Goal: Information Seeking & Learning: Check status

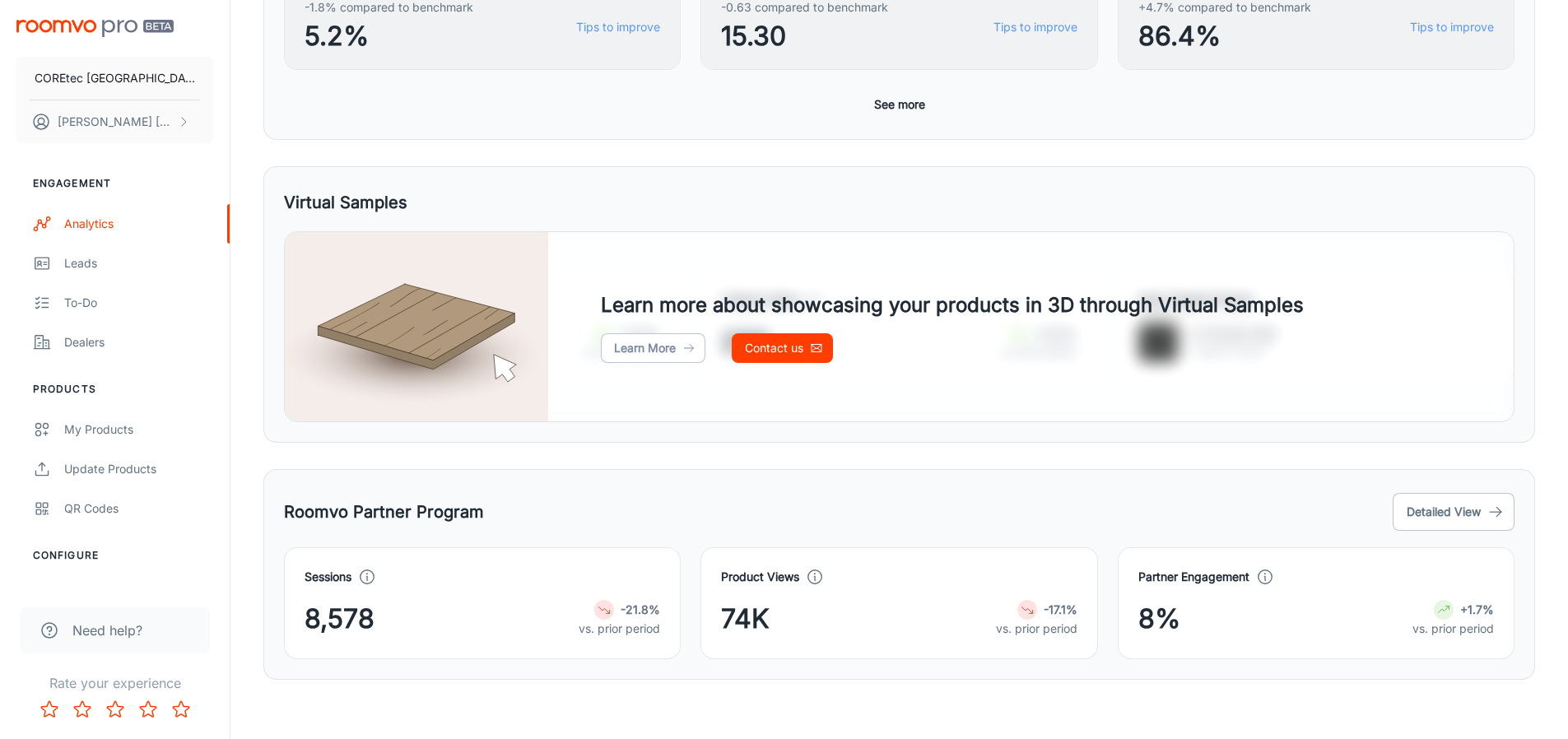
scroll to position [707, 0]
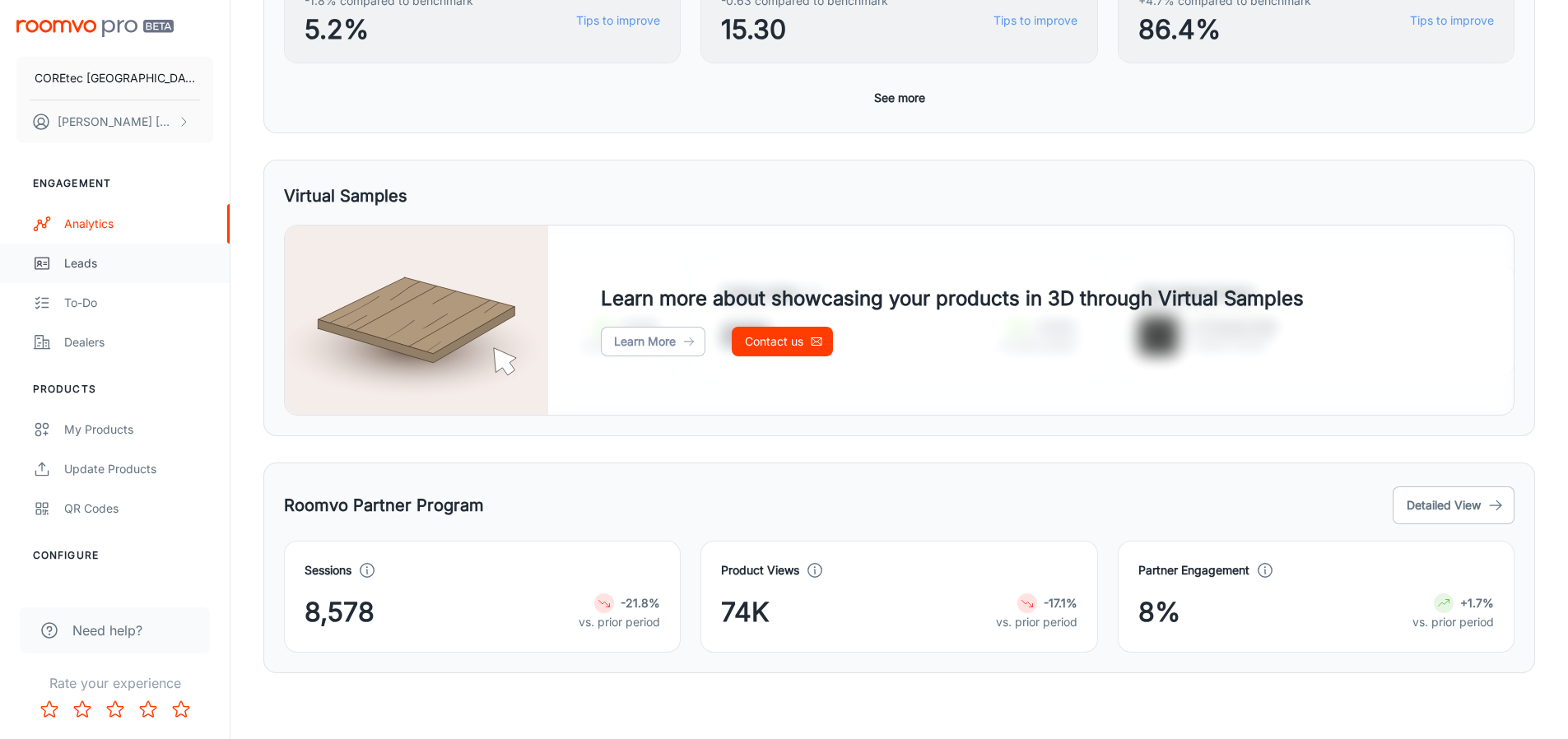
click at [130, 268] on div "Leads" at bounding box center [138, 263] width 149 height 18
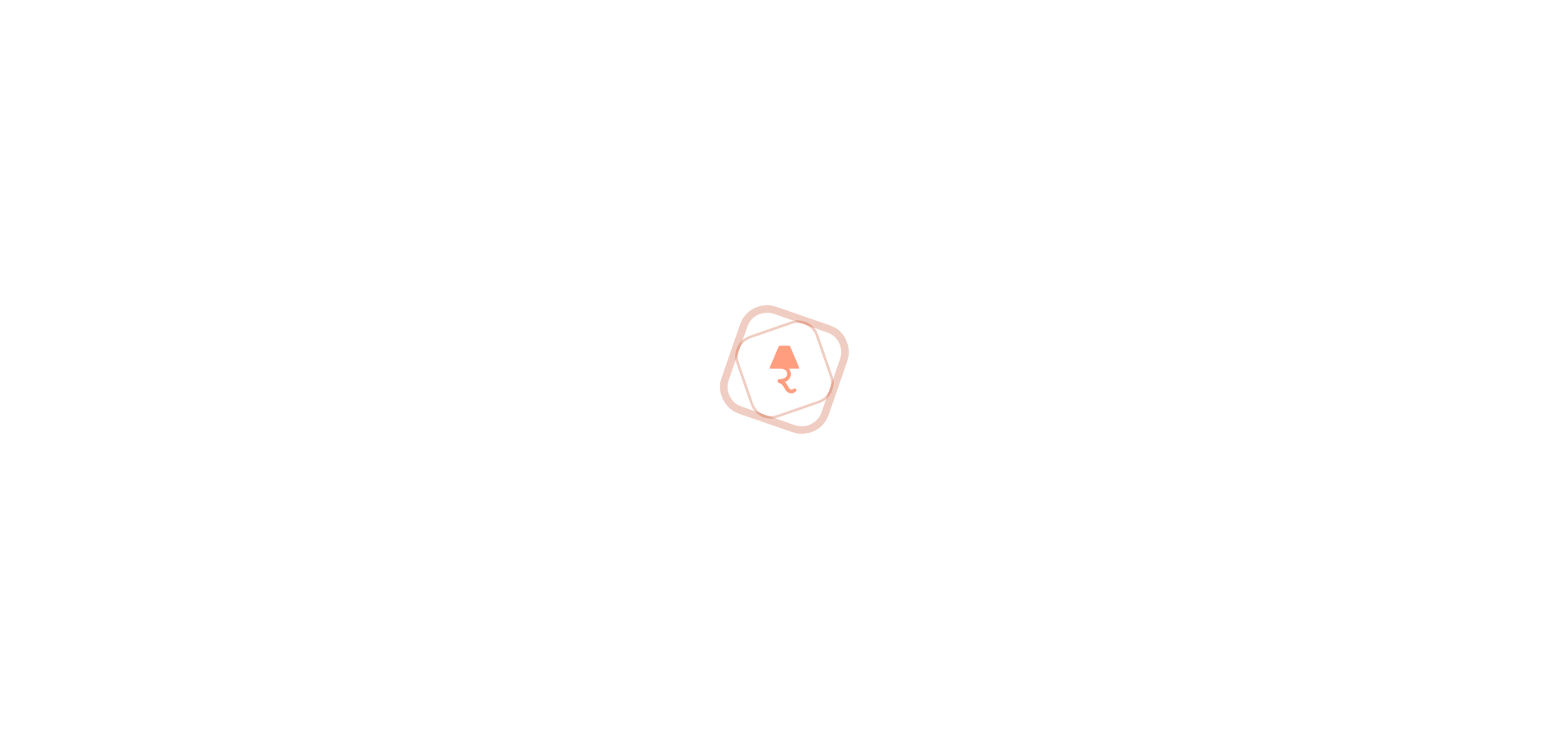
scroll to position [177, 0]
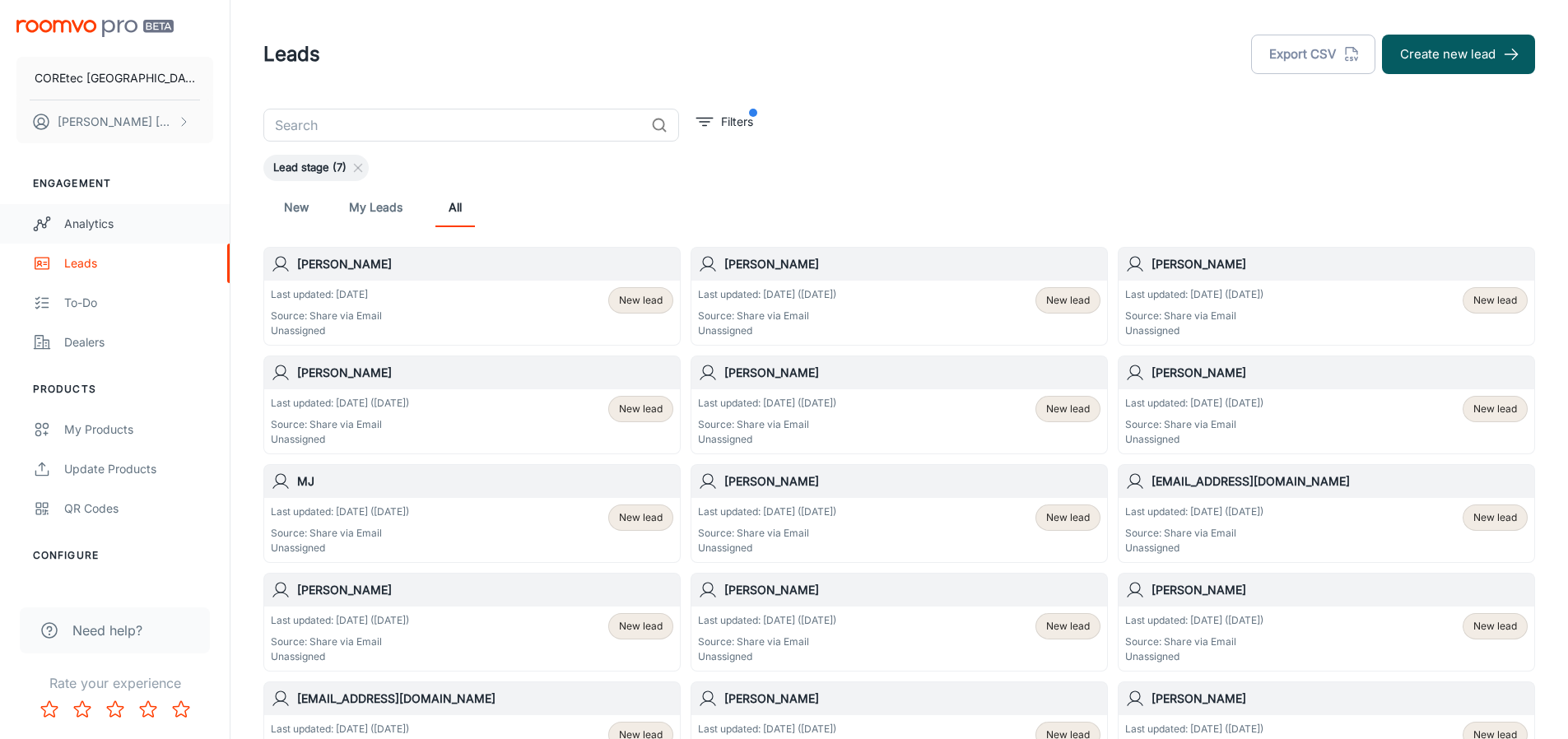
click at [110, 236] on link "Analytics" at bounding box center [115, 224] width 230 height 40
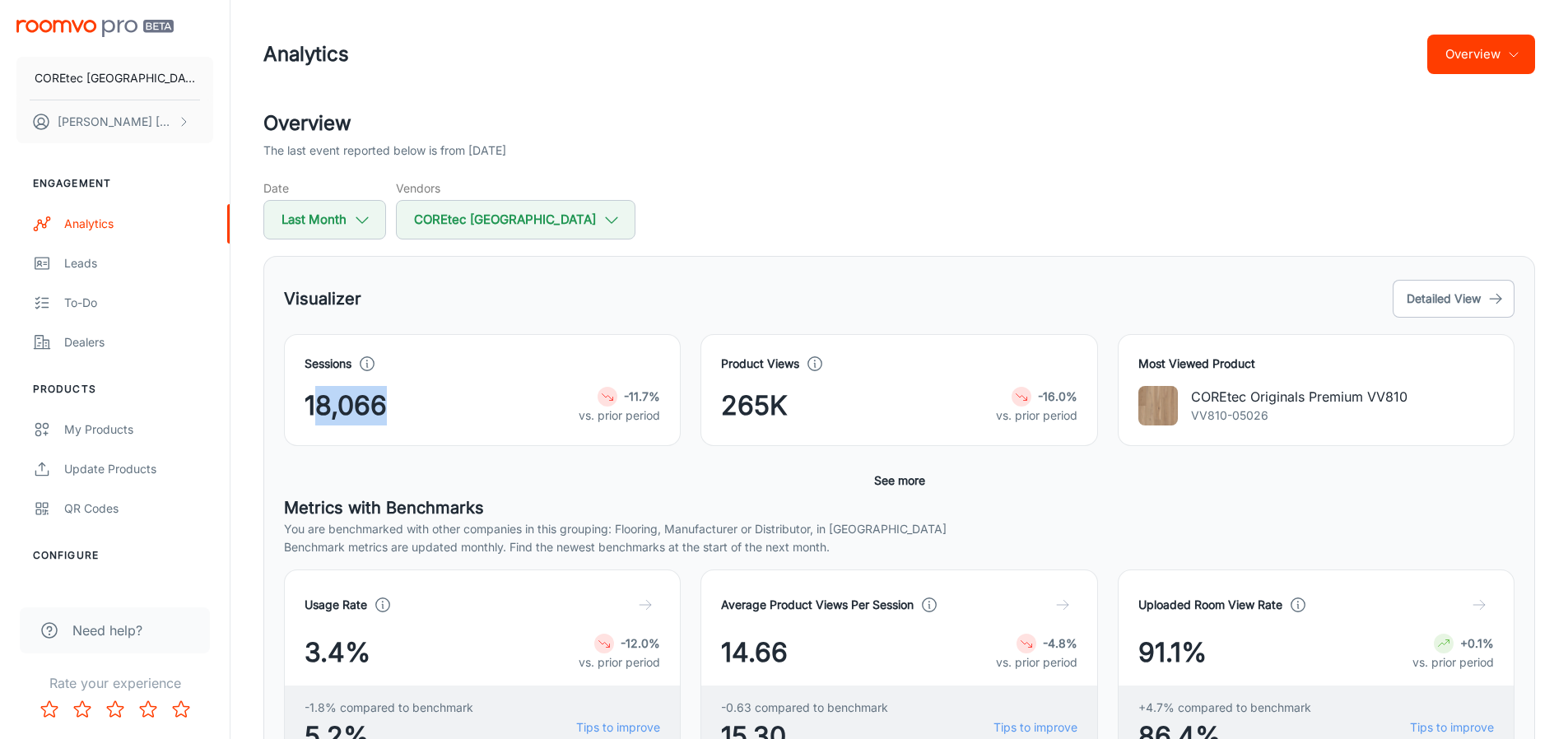
drag, startPoint x: 410, startPoint y: 397, endPoint x: 310, endPoint y: 408, distance: 100.6
click at [310, 408] on div "18,066 -11.7% vs. prior period" at bounding box center [482, 406] width 356 height 40
click at [300, 206] on button "Last Month" at bounding box center [324, 220] width 123 height 40
select select "8"
select select "2025"
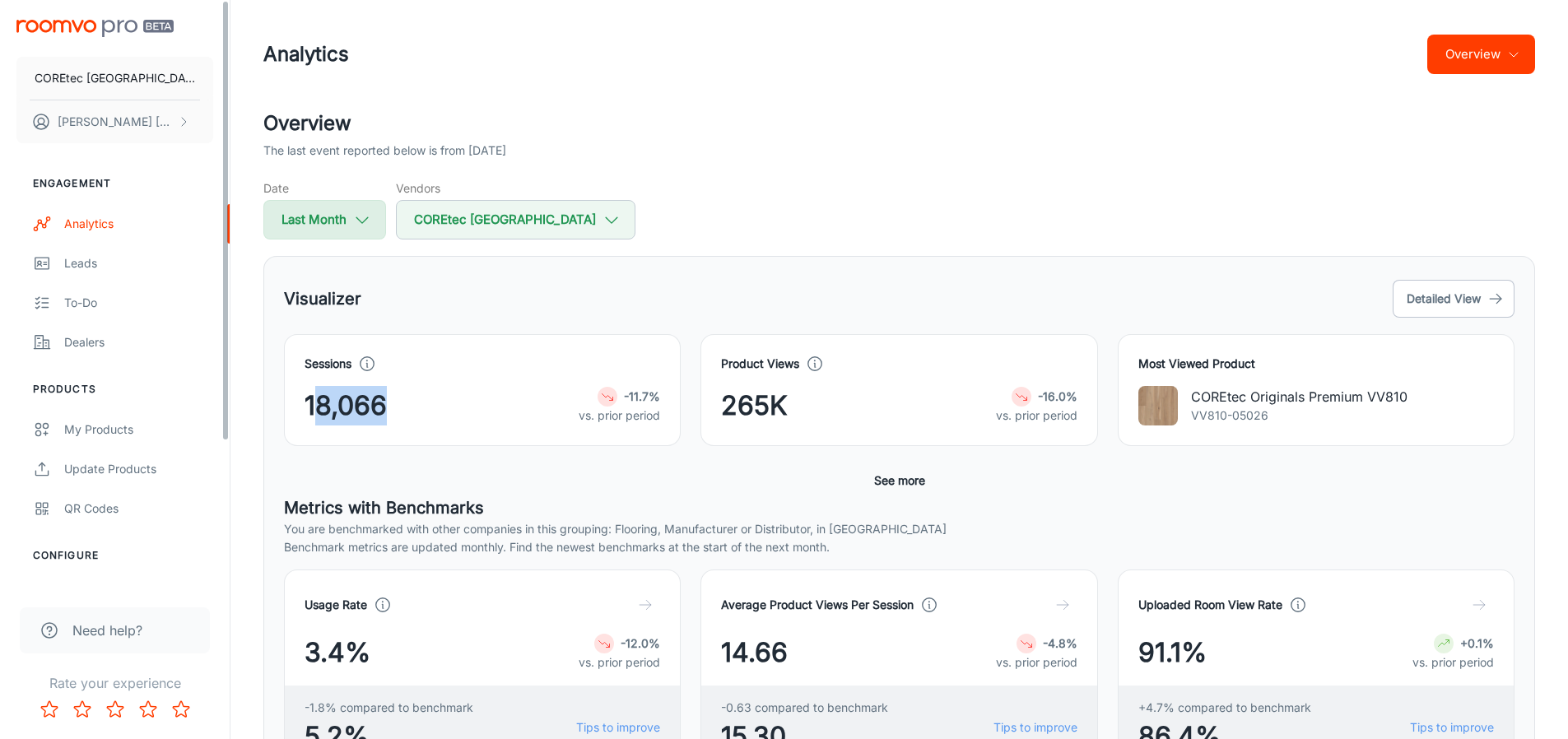
select select "8"
select select "2025"
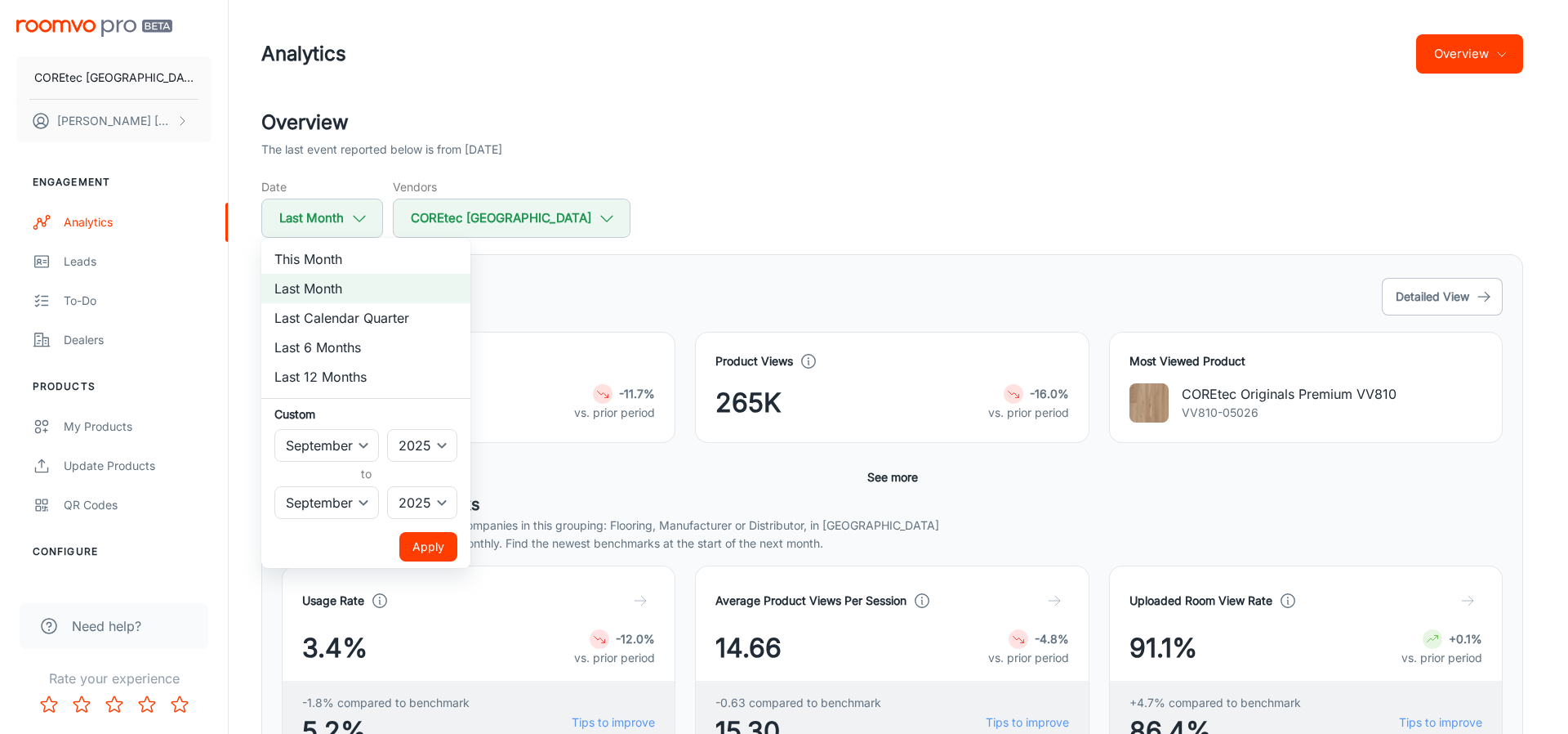
click at [1414, 283] on div at bounding box center [784, 367] width 1568 height 734
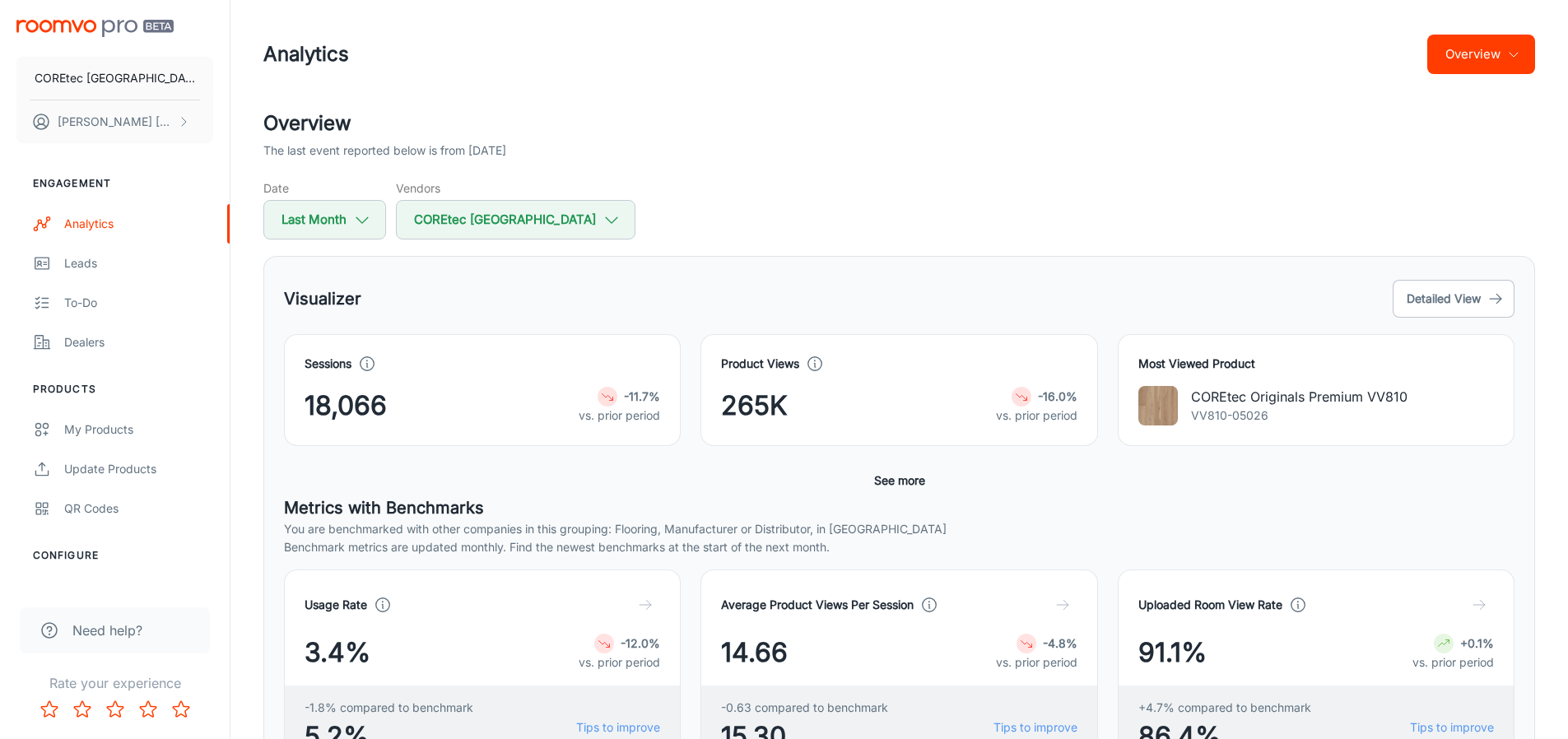
click at [1421, 297] on div "This Month Last Month Last Calendar Quarter Last 6 Months Last 12 Months Custom…" at bounding box center [784, 369] width 1568 height 739
click at [1434, 298] on button "Detailed View" at bounding box center [1453, 299] width 122 height 38
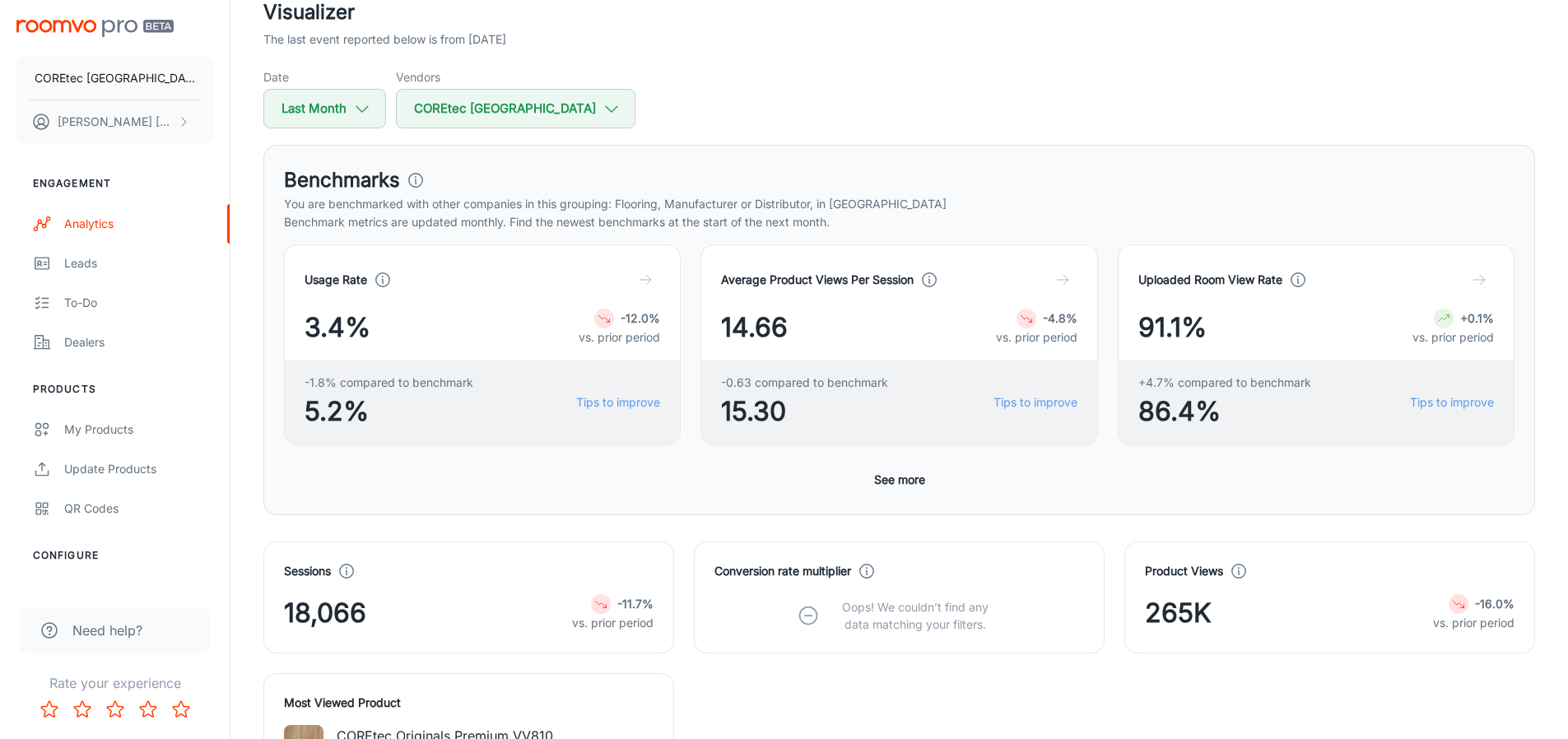
scroll to position [123, 0]
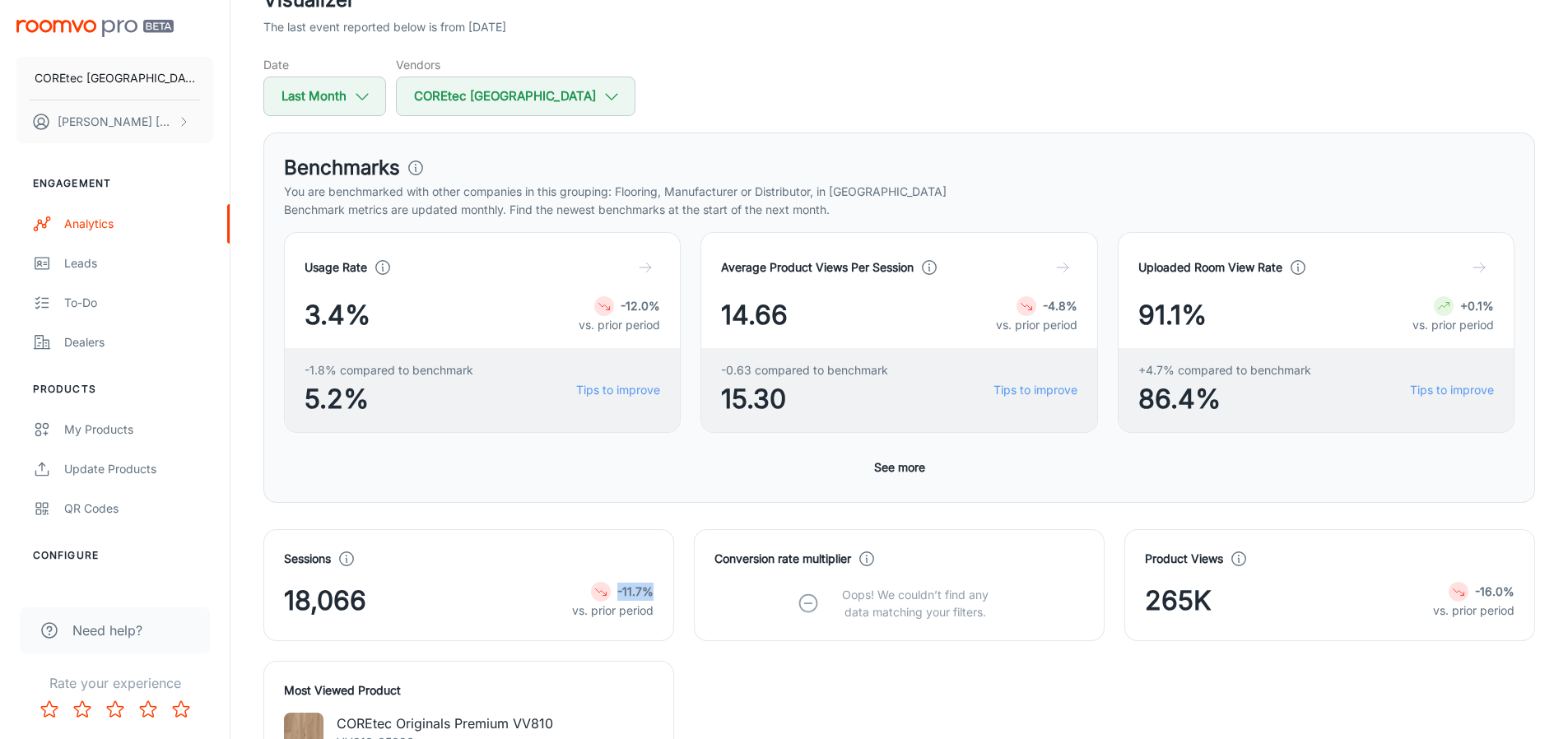
drag, startPoint x: 567, startPoint y: 592, endPoint x: 662, endPoint y: 587, distance: 95.1
click at [662, 587] on div "Sessions 18,066 -11.7% vs. prior period" at bounding box center [468, 585] width 410 height 112
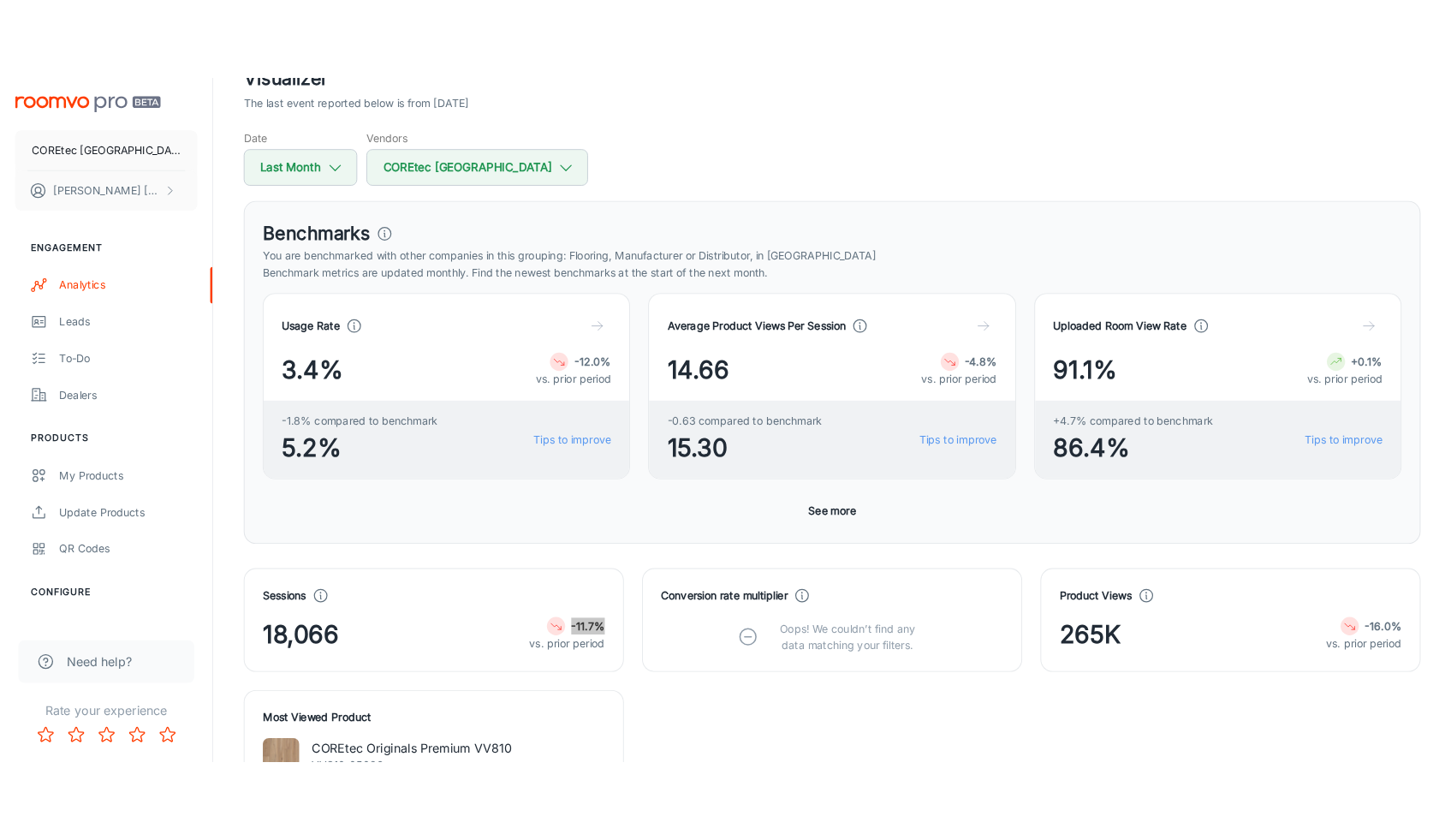
scroll to position [123, 0]
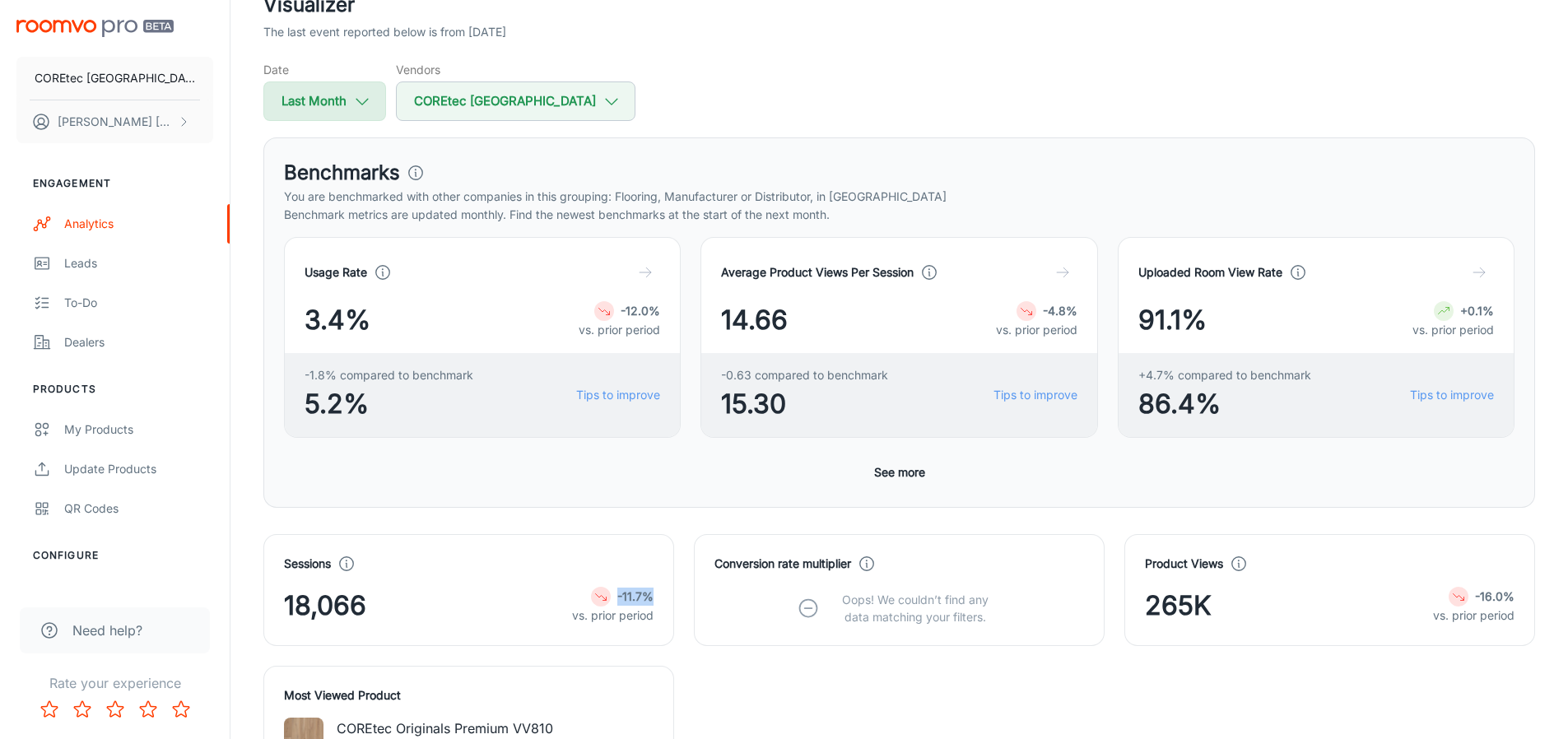
click at [332, 103] on button "Last Month" at bounding box center [324, 101] width 123 height 40
select select "8"
select select "2025"
select select "8"
select select "2025"
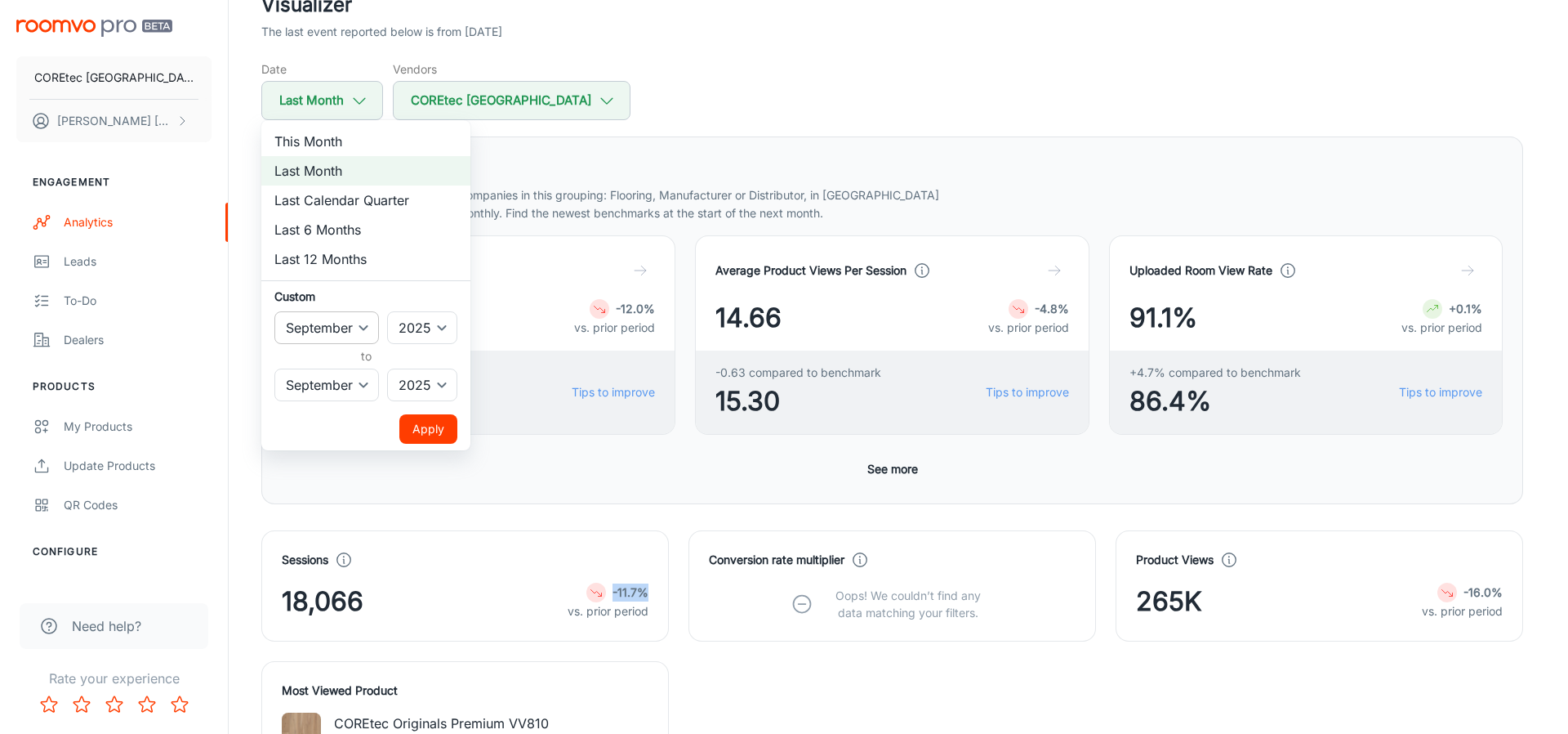
click at [361, 324] on select "January February March April May June July August September October November De…" at bounding box center [326, 327] width 104 height 33
select select "7"
click at [275, 311] on select "January February March April May June July August September October November De…" at bounding box center [326, 327] width 104 height 33
click at [349, 388] on select "January February March April May June July August September October November De…" at bounding box center [326, 384] width 104 height 33
select select "7"
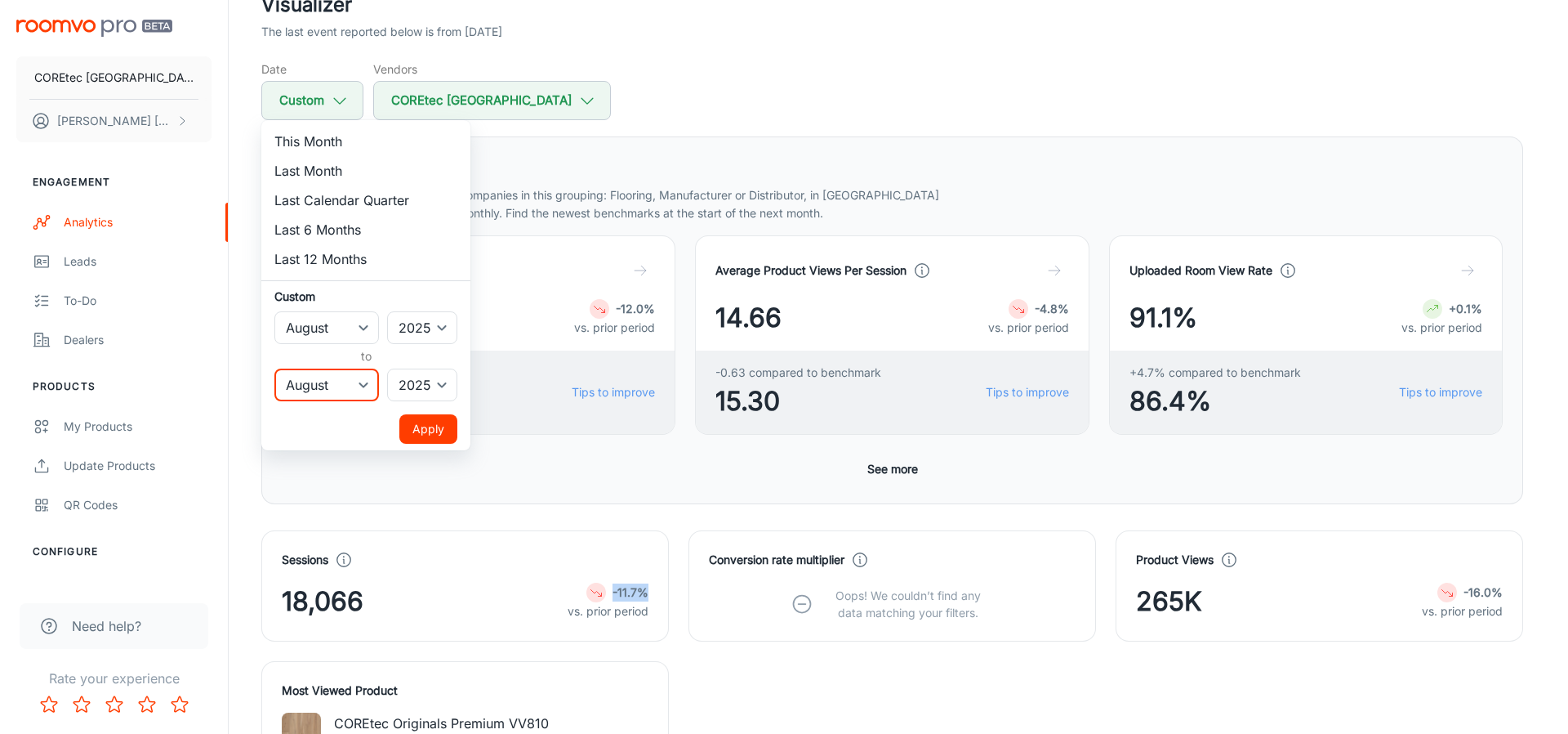
click at [275, 368] on select "January February March April May June July August September October November De…" at bounding box center [326, 384] width 104 height 33
click at [415, 429] on button "Apply" at bounding box center [428, 429] width 58 height 29
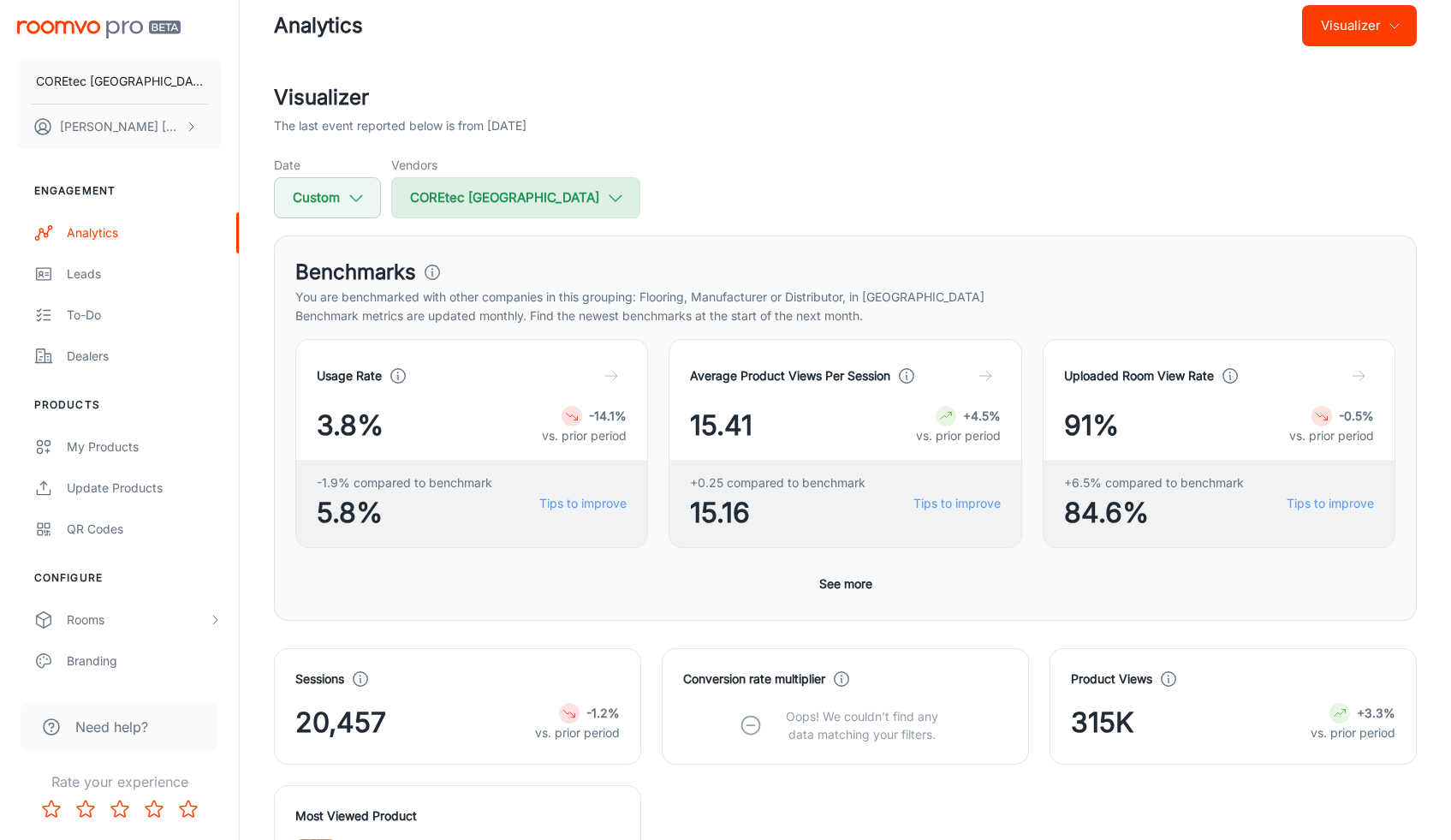
scroll to position [0, 0]
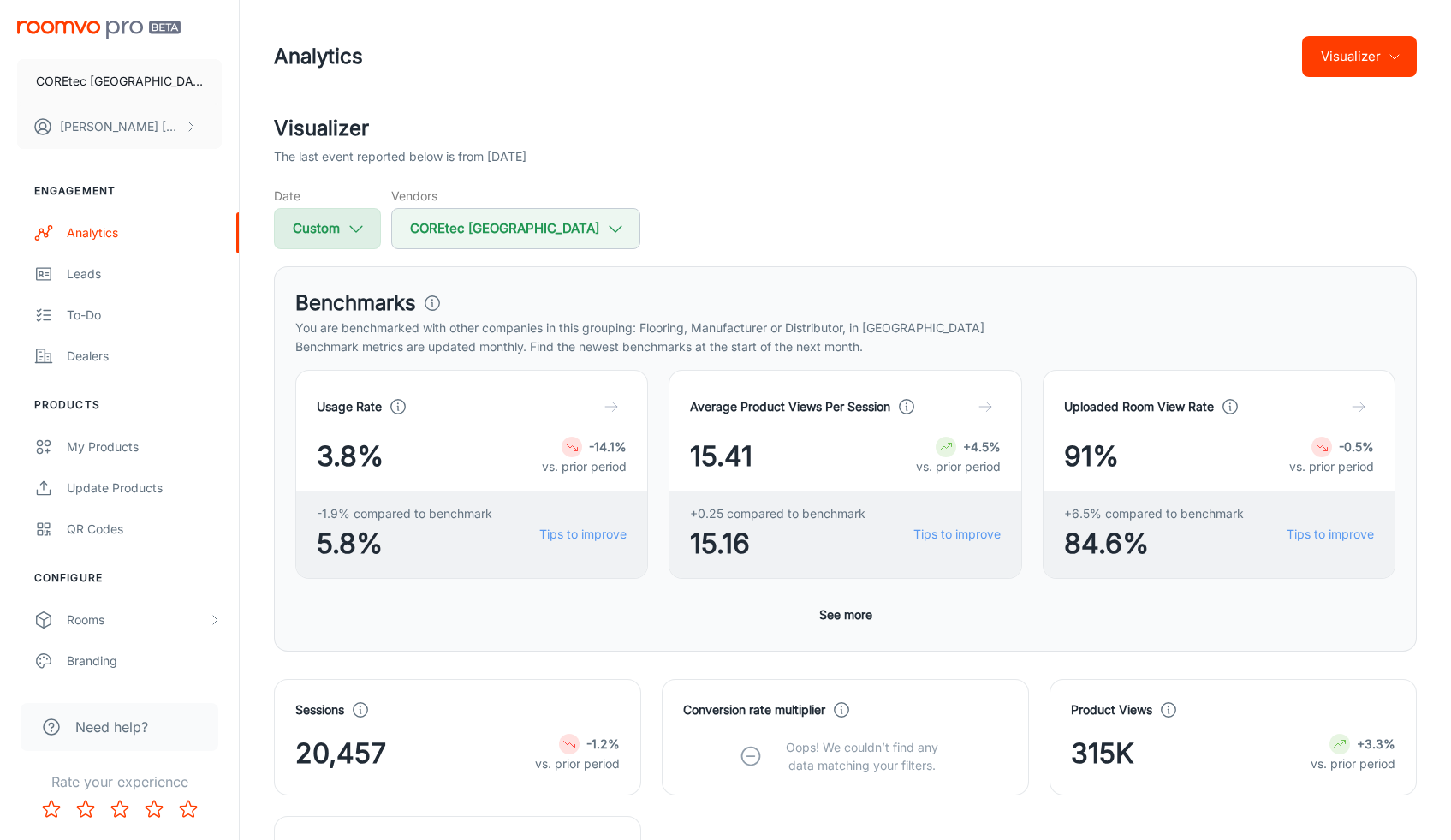
click at [337, 221] on button "Custom" at bounding box center [327, 229] width 107 height 41
select select "7"
select select "2025"
select select "7"
select select "2025"
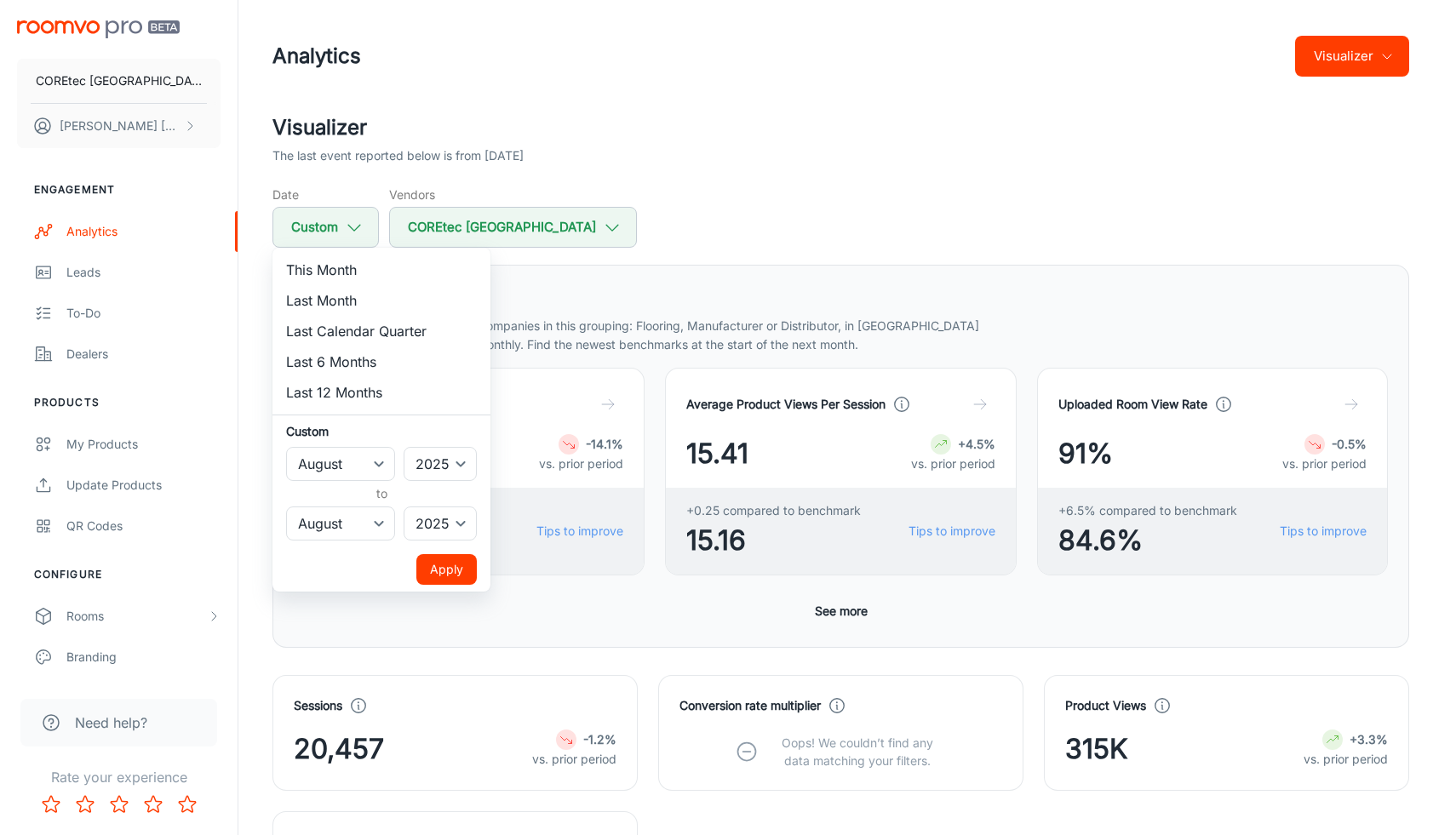
click at [910, 235] on div at bounding box center [728, 417] width 1456 height 835
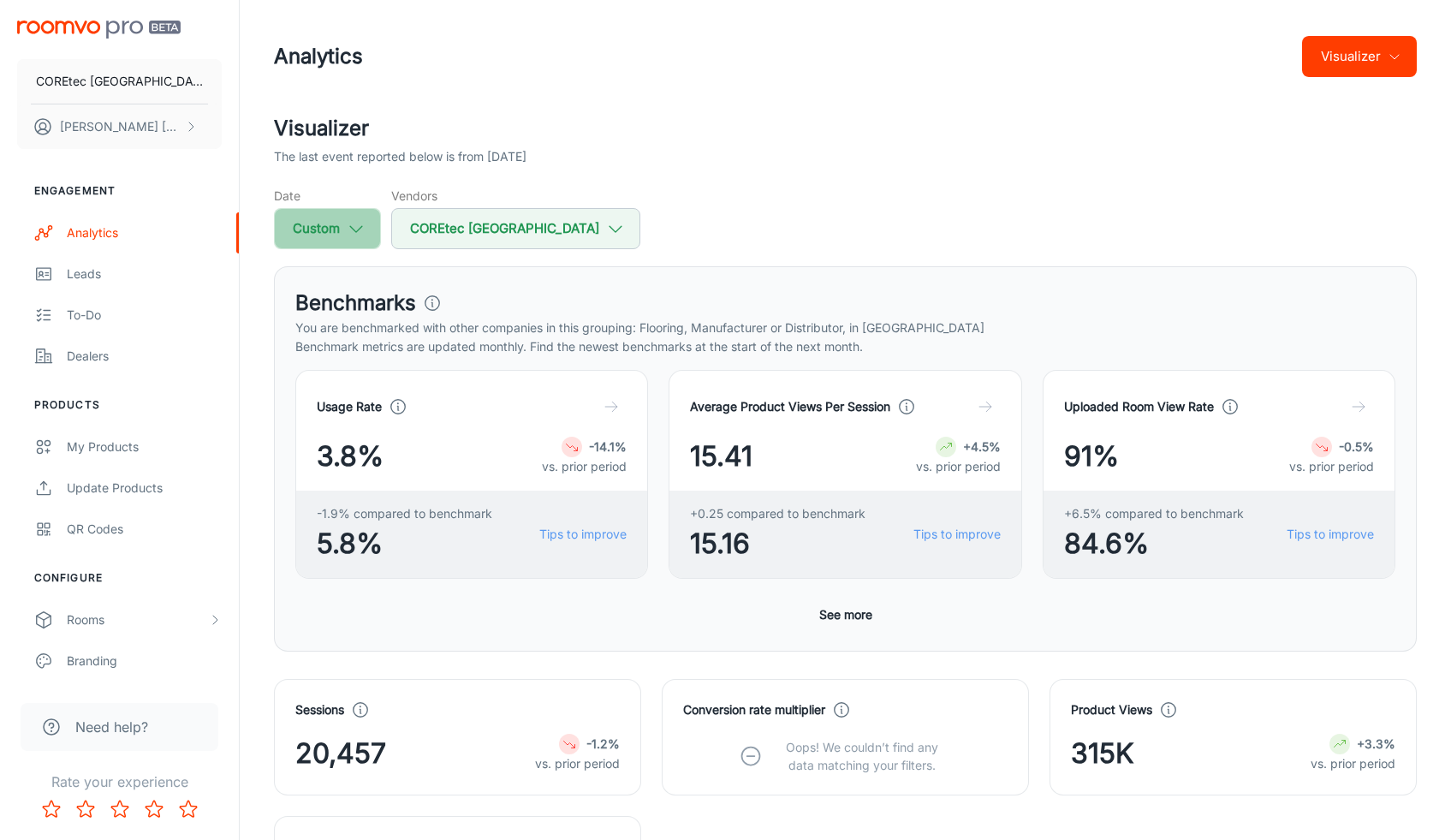
click at [329, 233] on button "Custom" at bounding box center [327, 229] width 107 height 41
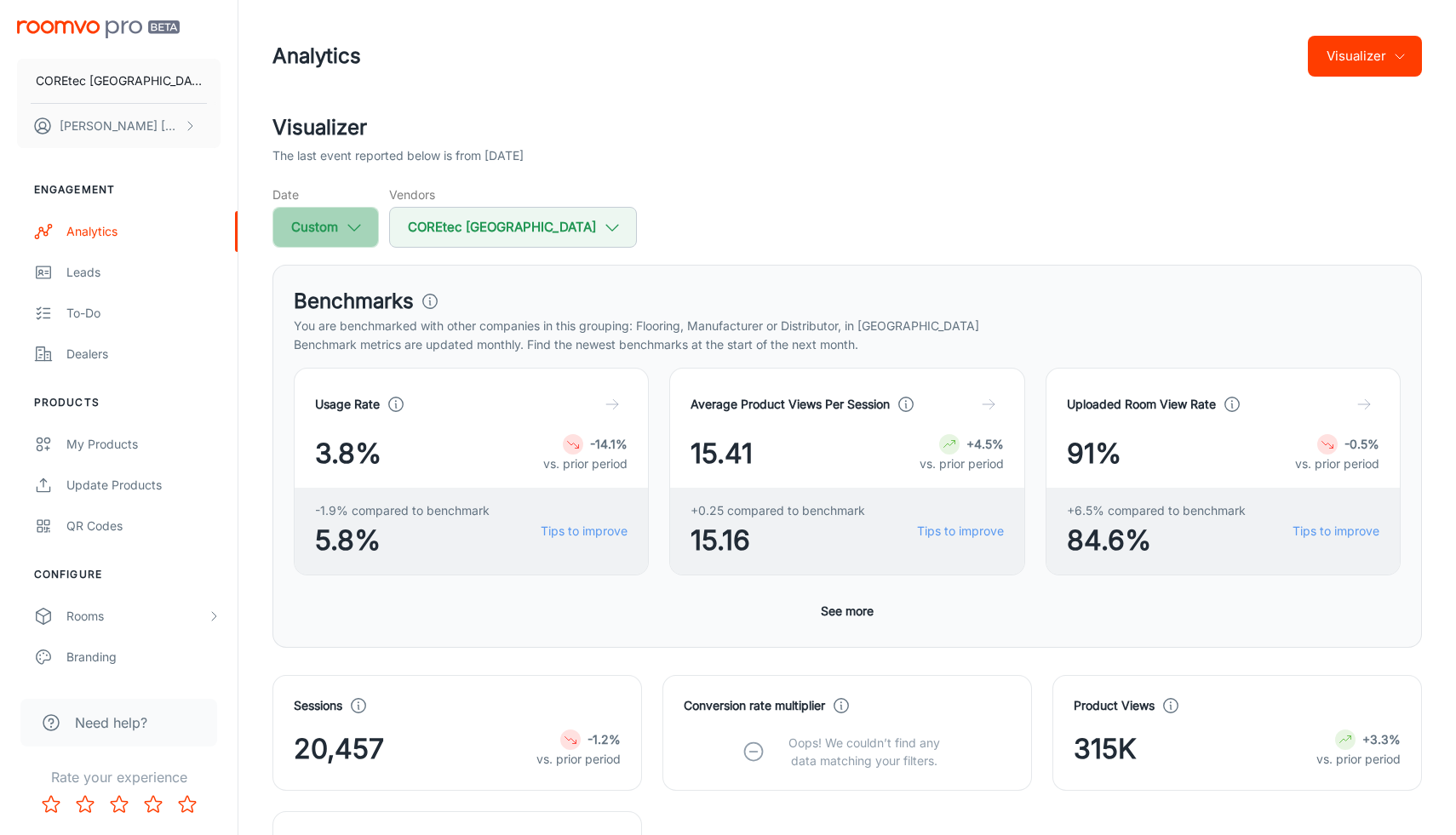
select select "7"
select select "2025"
select select "7"
select select "2025"
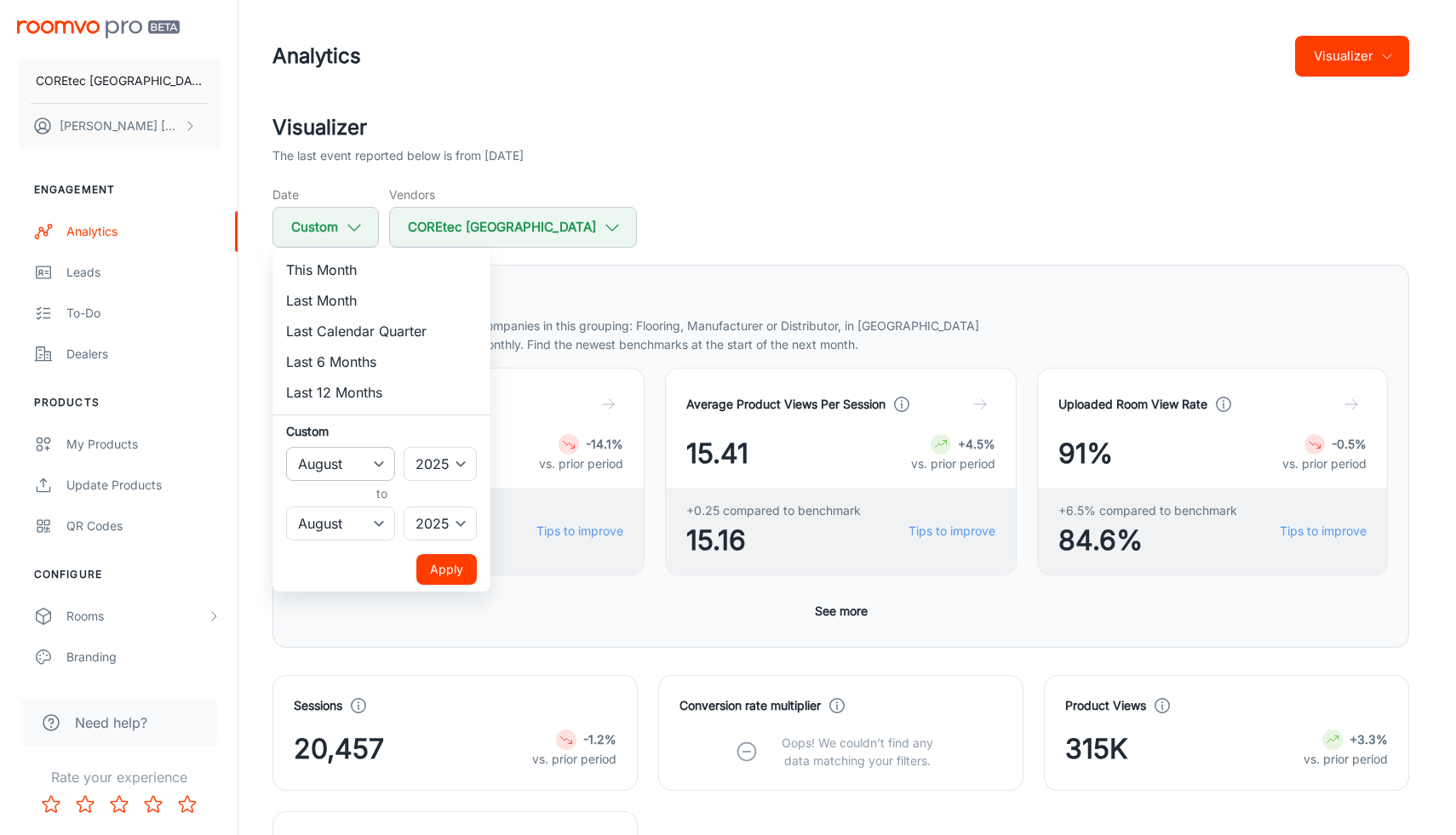
click at [368, 467] on select "January February March April May June July August September October November De…" at bounding box center [340, 463] width 109 height 34
click at [446, 462] on select "2022 2023 2024 2025" at bounding box center [439, 463] width 73 height 34
select select "2024"
click at [404, 447] on select "2022 2023 2024 2025" at bounding box center [439, 463] width 73 height 34
click at [451, 516] on select "2022 2023 2024 2025" at bounding box center [439, 523] width 73 height 34
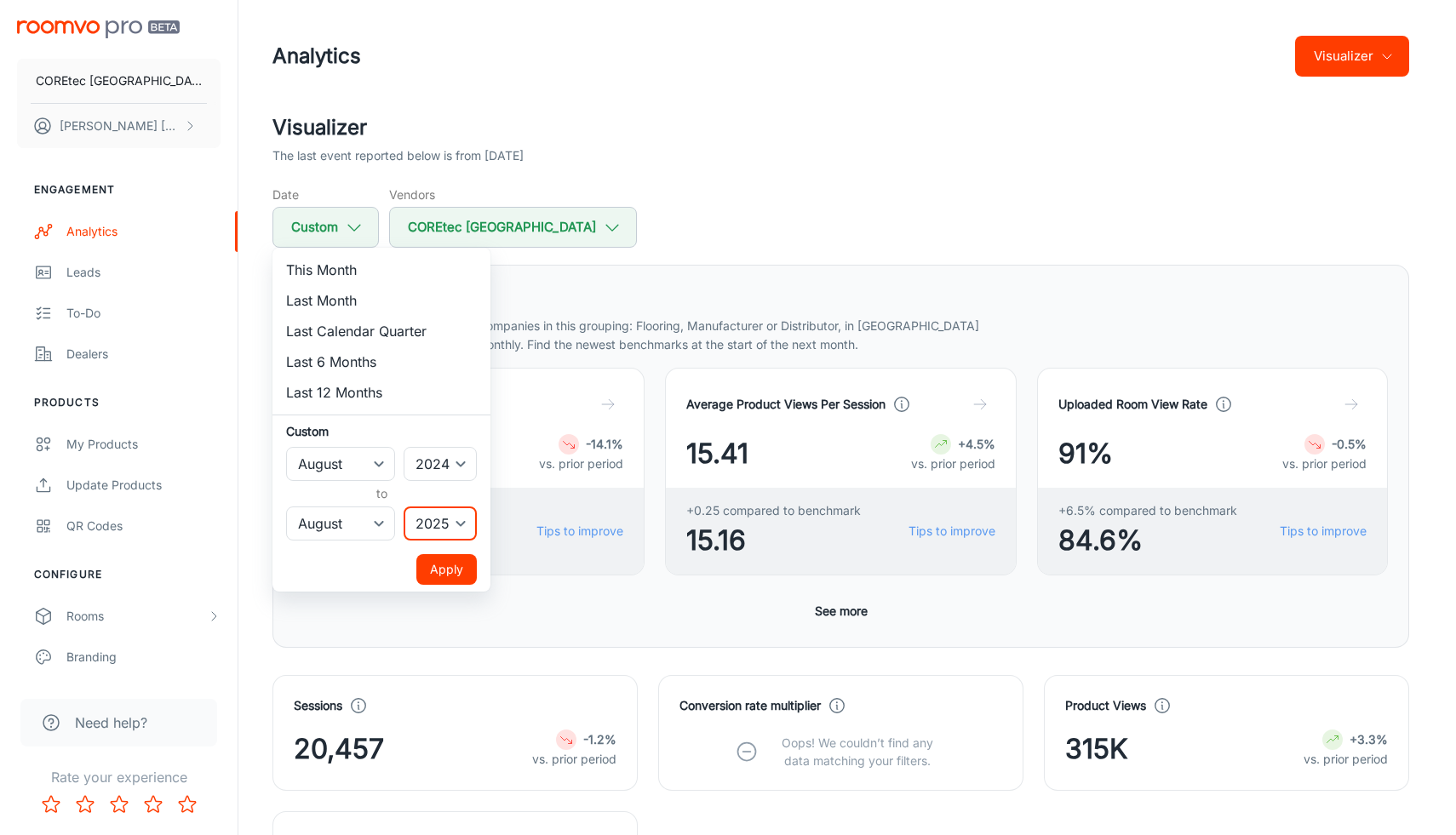
select select "2024"
click at [404, 506] on select "2022 2023 2024 2025" at bounding box center [439, 523] width 73 height 34
click at [456, 570] on button "Apply" at bounding box center [446, 569] width 60 height 31
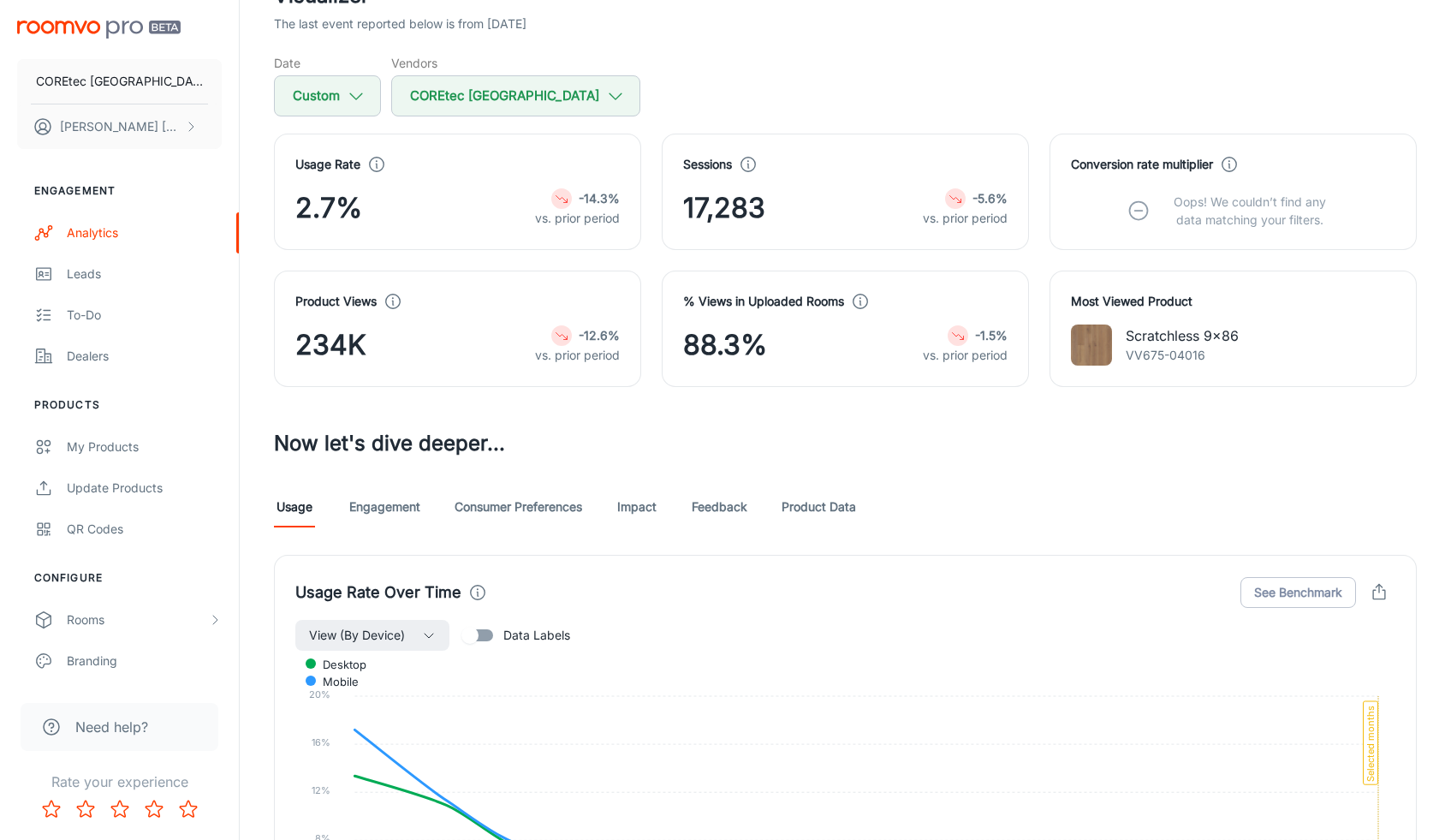
scroll to position [91, 0]
